Goal: Information Seeking & Learning: Learn about a topic

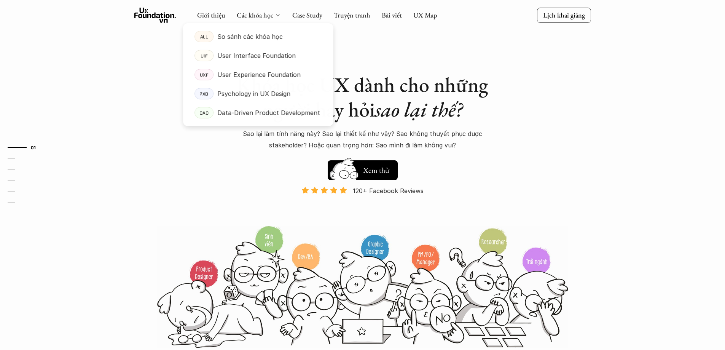
click at [275, 14] on icon at bounding box center [278, 15] width 6 height 6
click at [261, 75] on p "User Experience Foundation" at bounding box center [258, 74] width 83 height 11
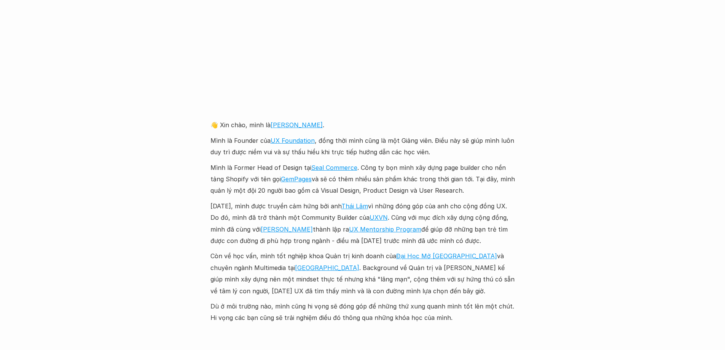
scroll to position [1713, 0]
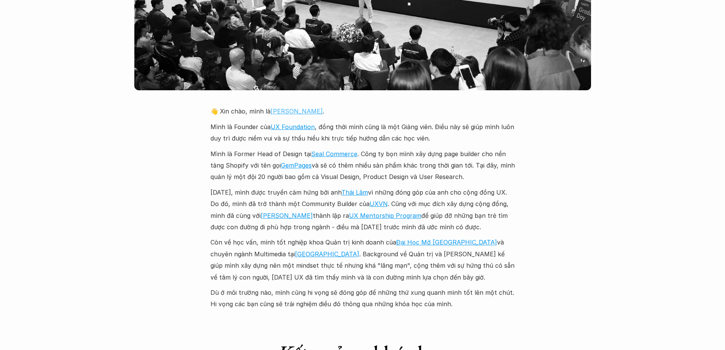
click at [283, 107] on link "[PERSON_NAME]" at bounding box center [297, 111] width 52 height 8
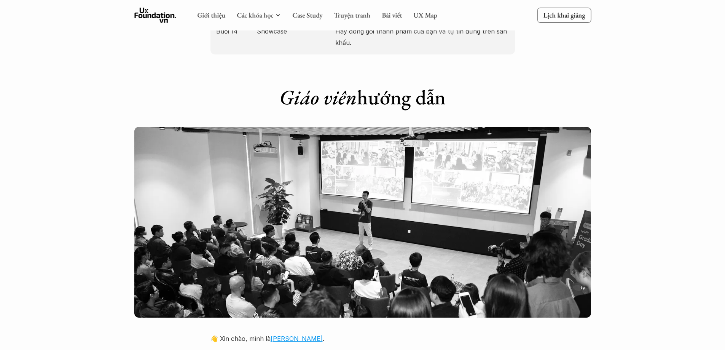
scroll to position [1485, 0]
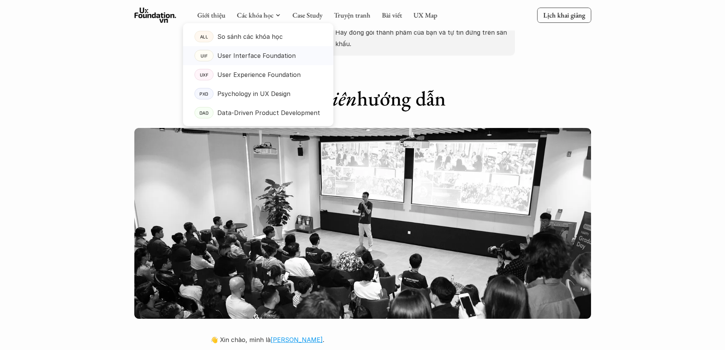
click at [271, 57] on p "User Interface Foundation" at bounding box center [256, 55] width 78 height 11
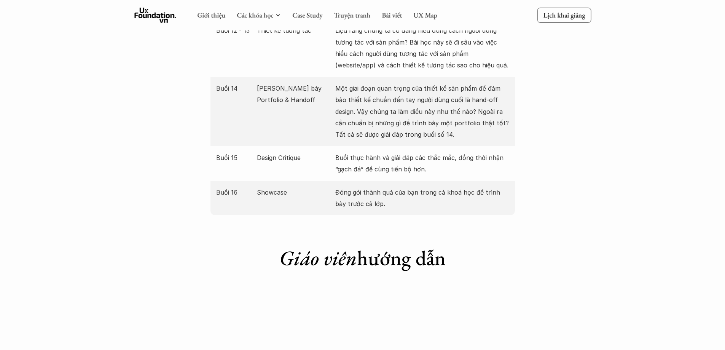
scroll to position [1446, 0]
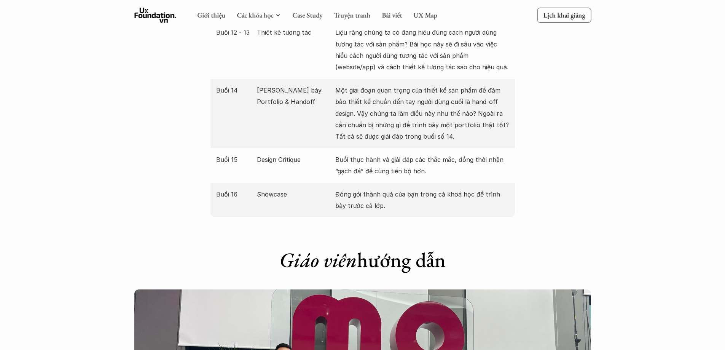
click at [648, 118] on div "Giới thiệu Các khóa học Case Study Truyện tranh Bài viết UX Map Lịch khai giảng…" at bounding box center [362, 109] width 725 height 3110
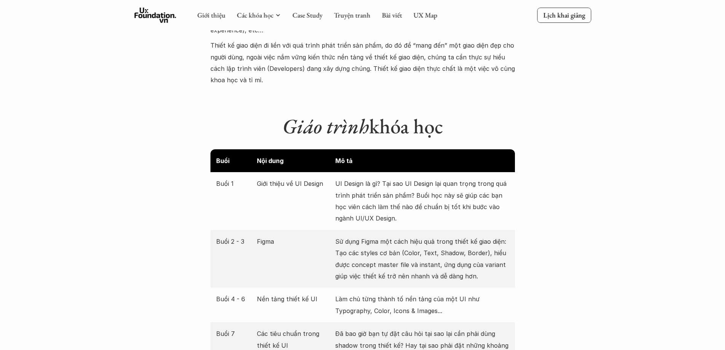
scroll to position [914, 0]
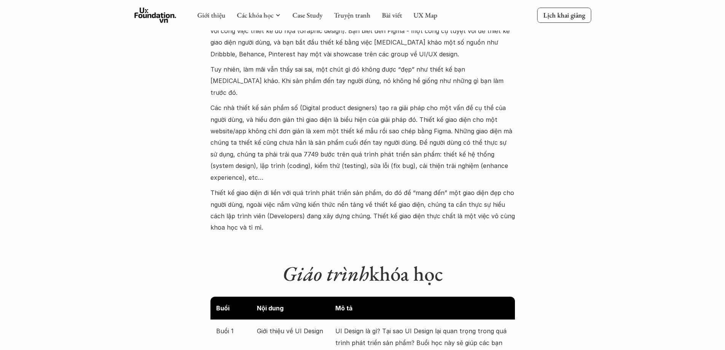
scroll to position [685, 0]
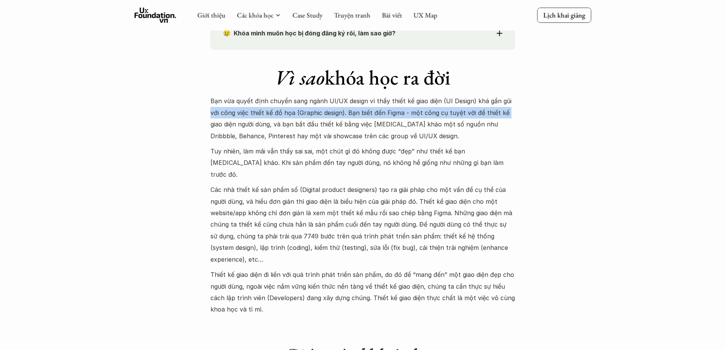
drag, startPoint x: 608, startPoint y: 107, endPoint x: 607, endPoint y: 87, distance: 19.8
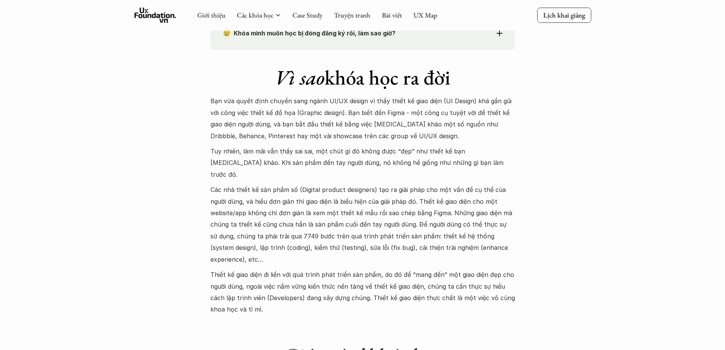
drag, startPoint x: 544, startPoint y: 82, endPoint x: 511, endPoint y: 83, distance: 33.5
drag, startPoint x: 458, startPoint y: 82, endPoint x: 282, endPoint y: 86, distance: 175.1
click at [265, 86] on h1 "Vì sao khóa học ra đời" at bounding box center [362, 77] width 305 height 25
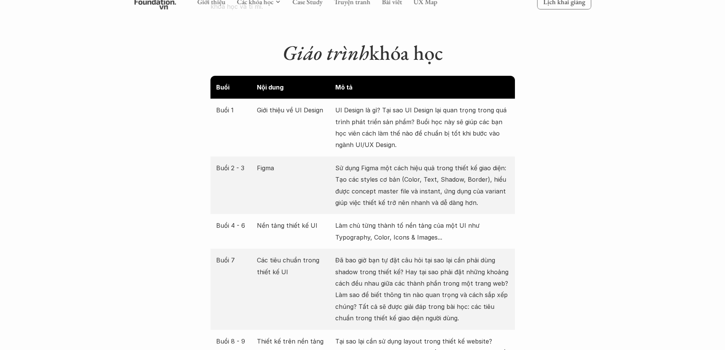
scroll to position [990, 0]
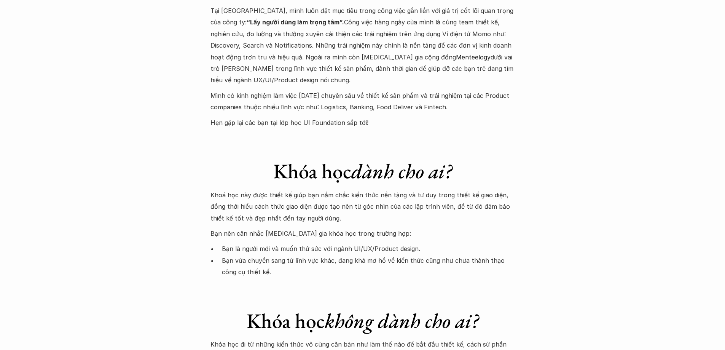
scroll to position [2056, 0]
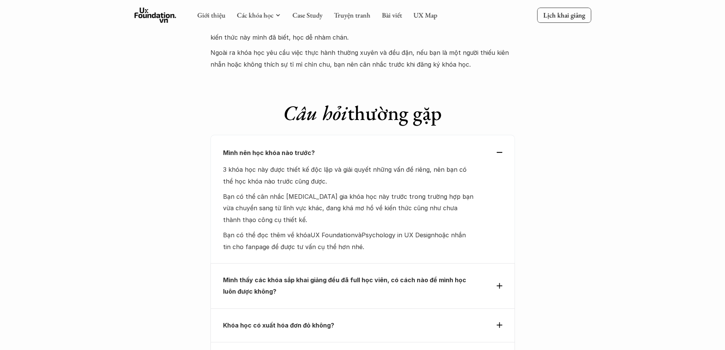
scroll to position [2257, 0]
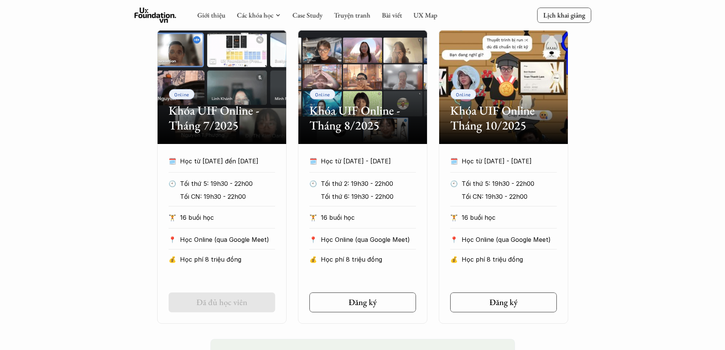
scroll to position [239, 0]
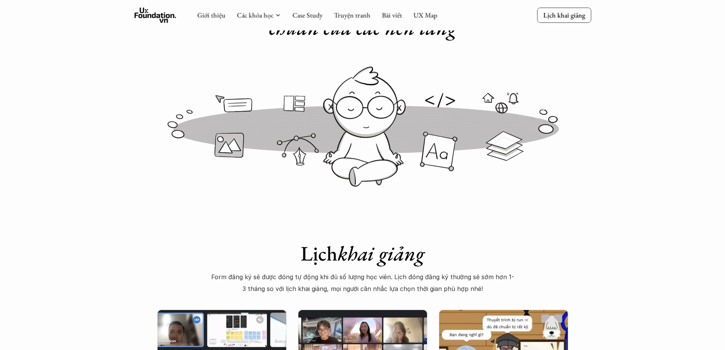
scroll to position [0, 0]
